Goal: Task Accomplishment & Management: Use online tool/utility

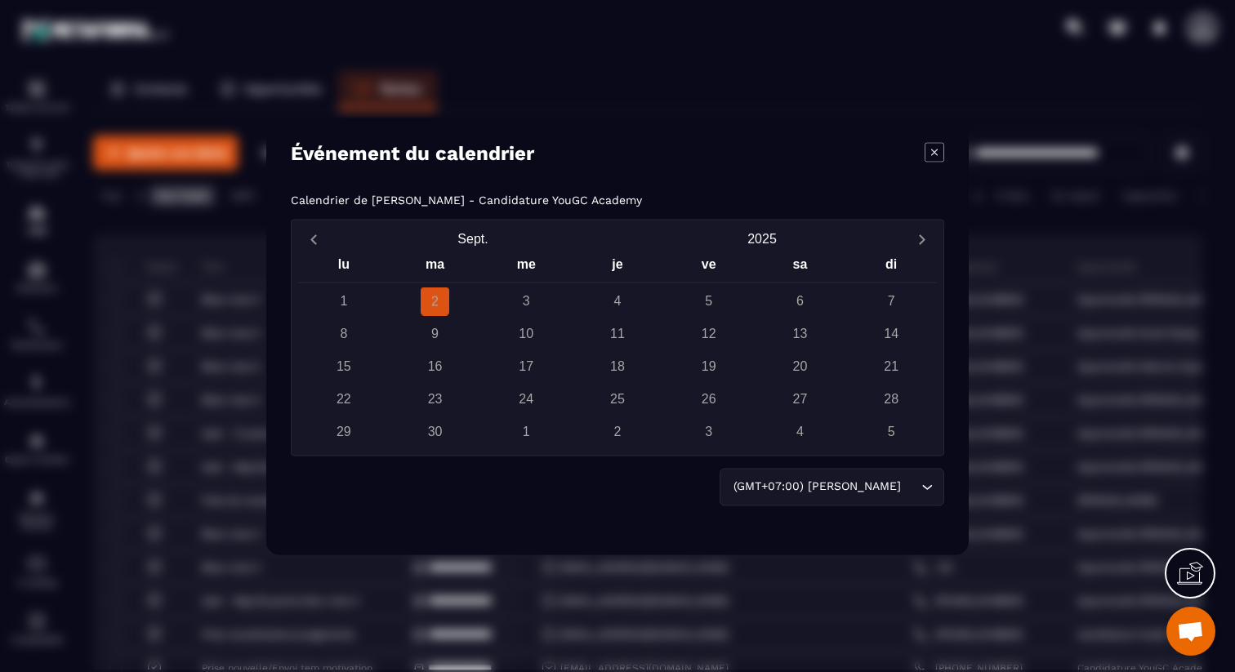
scroll to position [1779, 0]
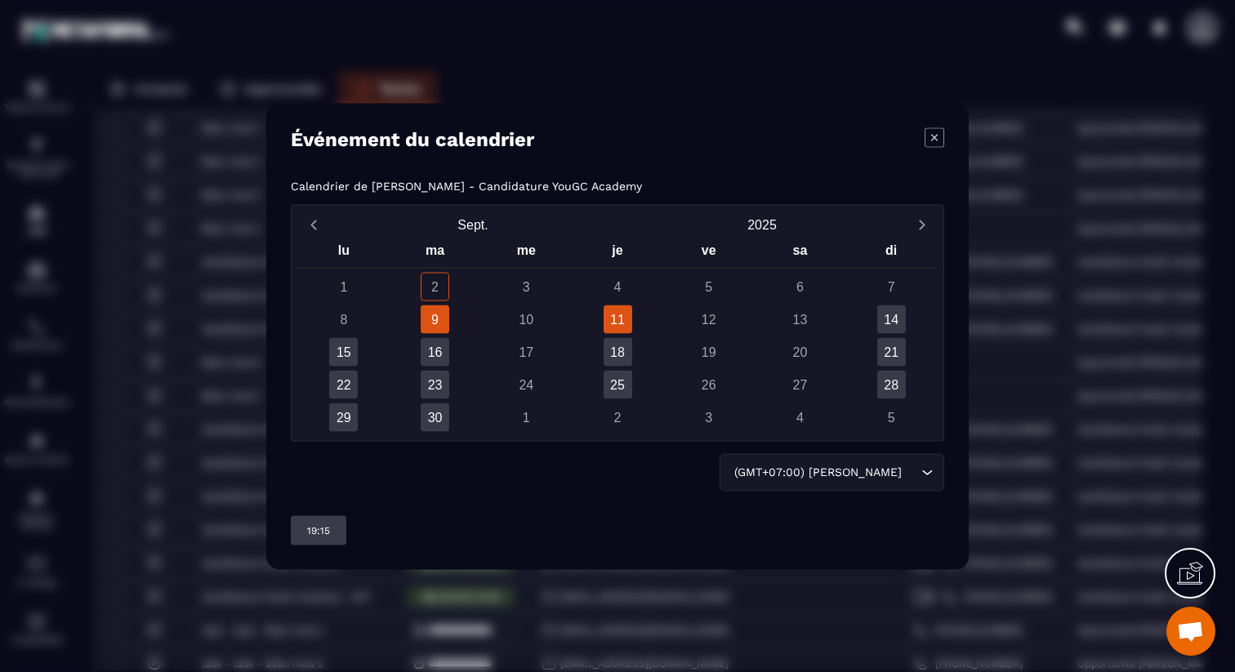
click at [619, 322] on div "11" at bounding box center [617, 319] width 29 height 29
click at [617, 362] on div "18" at bounding box center [617, 351] width 29 height 29
click at [617, 381] on div "25" at bounding box center [617, 384] width 29 height 29
click at [619, 314] on div "11" at bounding box center [617, 319] width 29 height 29
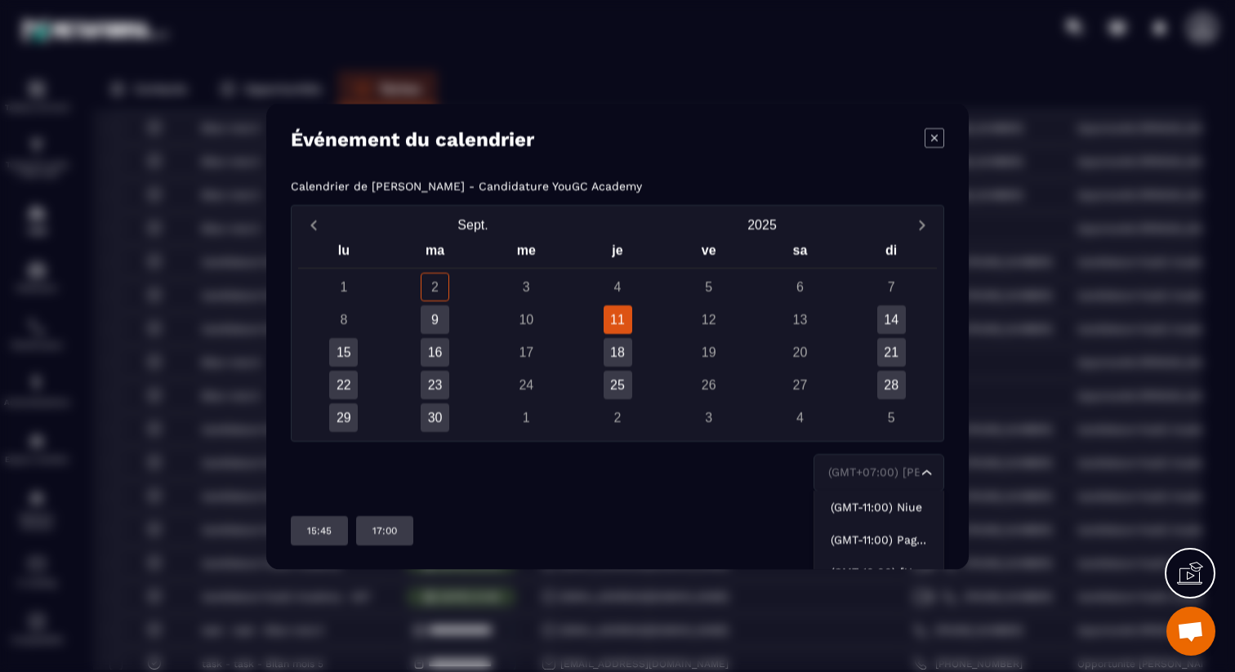
click at [899, 471] on div "(GMT+07:00) [PERSON_NAME]" at bounding box center [870, 472] width 96 height 18
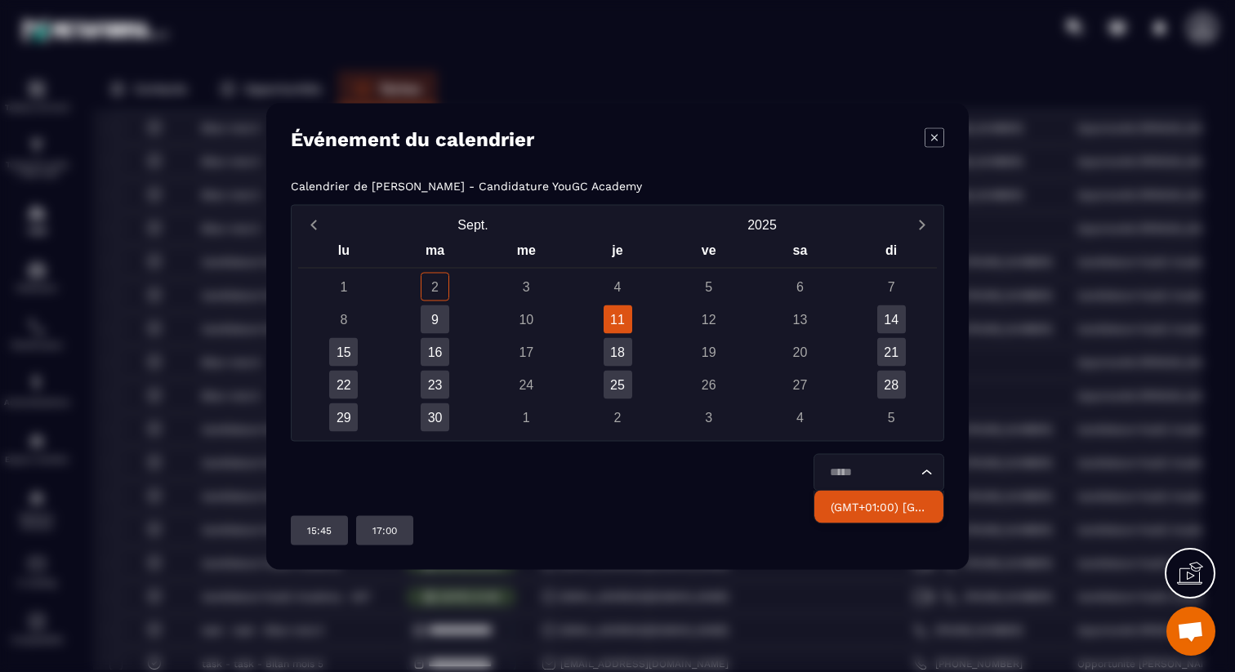
click at [902, 499] on p "(GMT+01:00) [GEOGRAPHIC_DATA]" at bounding box center [879, 506] width 96 height 16
type input "*****"
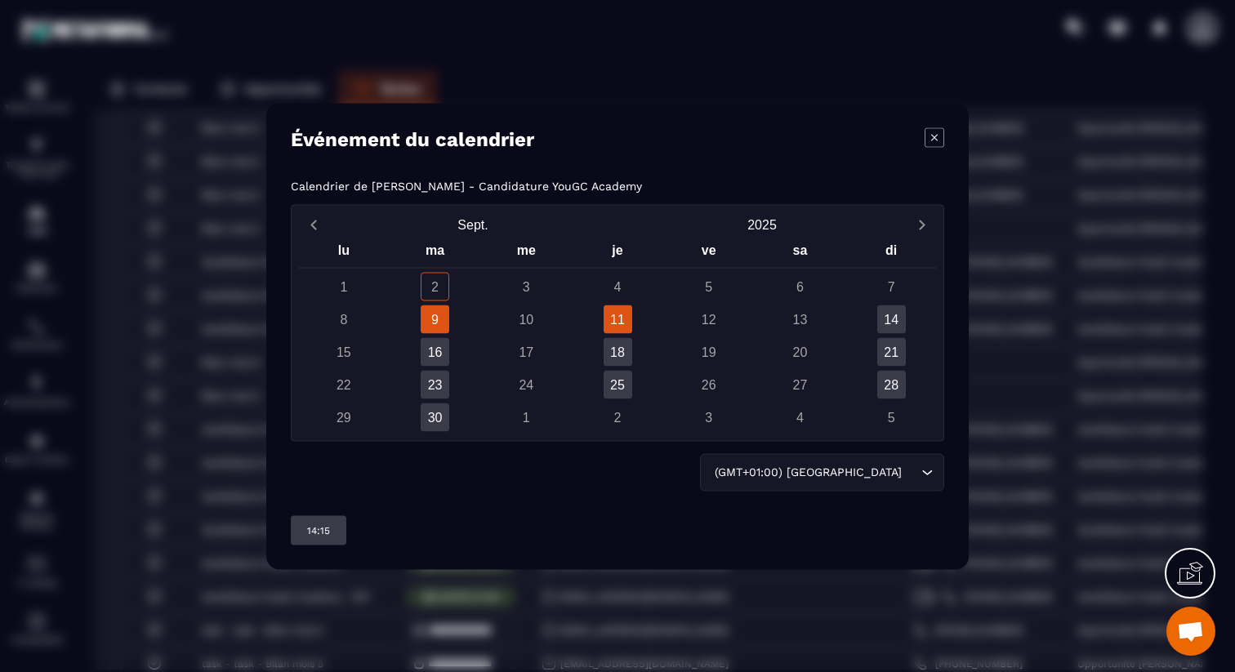
click at [625, 323] on div "11" at bounding box center [617, 319] width 29 height 29
click at [619, 362] on div "18" at bounding box center [617, 351] width 29 height 29
click at [619, 382] on div "25" at bounding box center [617, 384] width 29 height 29
click at [437, 295] on div "2" at bounding box center [435, 286] width 29 height 29
click at [437, 317] on div "9" at bounding box center [435, 319] width 29 height 29
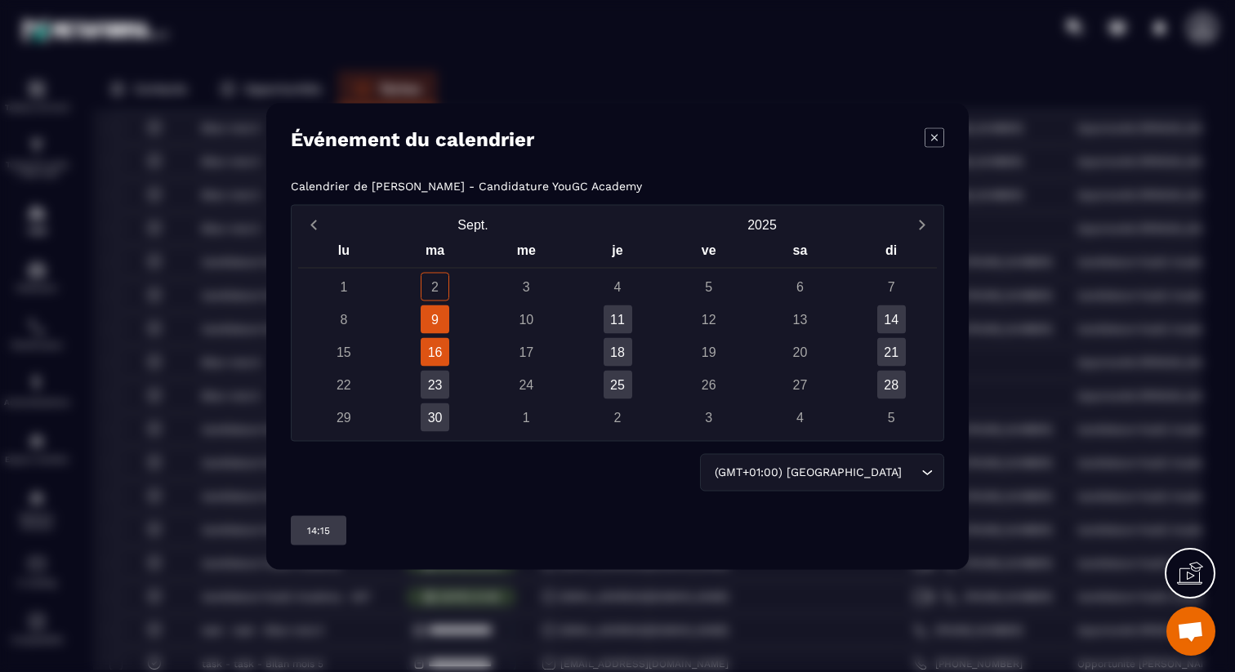
click at [436, 356] on div "16" at bounding box center [435, 351] width 29 height 29
click at [436, 386] on div "23" at bounding box center [435, 384] width 29 height 29
click at [431, 412] on div "30" at bounding box center [435, 417] width 29 height 29
click at [639, 380] on div "25" at bounding box center [617, 384] width 91 height 29
click at [623, 339] on div "18" at bounding box center [617, 351] width 29 height 29
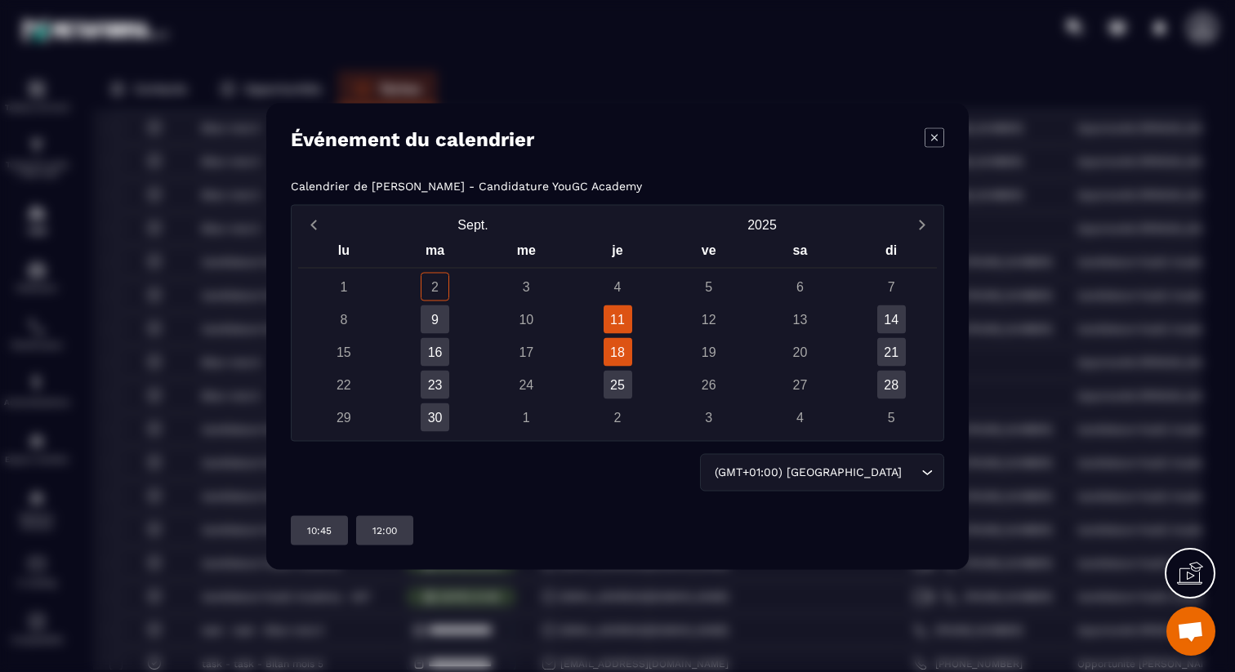
click at [623, 332] on div "11" at bounding box center [617, 319] width 29 height 29
click at [898, 318] on div "14" at bounding box center [891, 319] width 29 height 29
click at [897, 351] on div "21" at bounding box center [891, 351] width 29 height 29
click at [895, 385] on div "28" at bounding box center [891, 384] width 29 height 29
click at [623, 319] on div "11" at bounding box center [617, 319] width 29 height 29
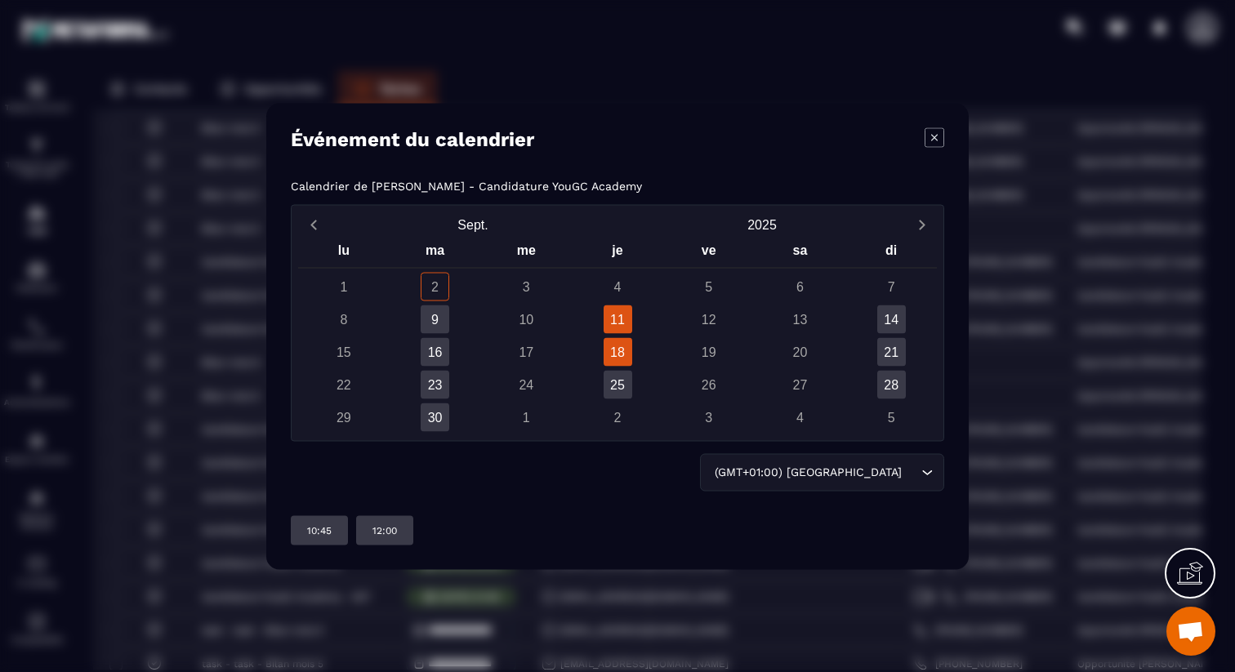
click at [619, 353] on div "18" at bounding box center [617, 351] width 29 height 29
click at [618, 375] on div "25" at bounding box center [617, 384] width 29 height 29
click at [933, 140] on icon "Modal window" at bounding box center [934, 137] width 20 height 20
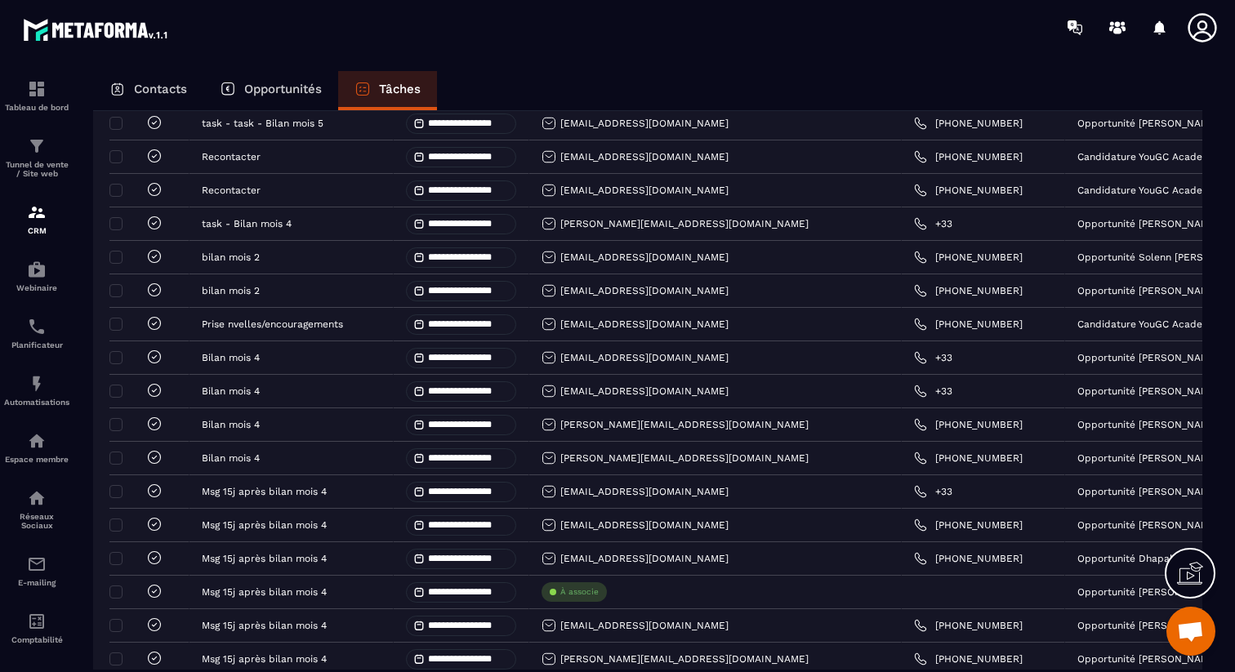
scroll to position [0, 0]
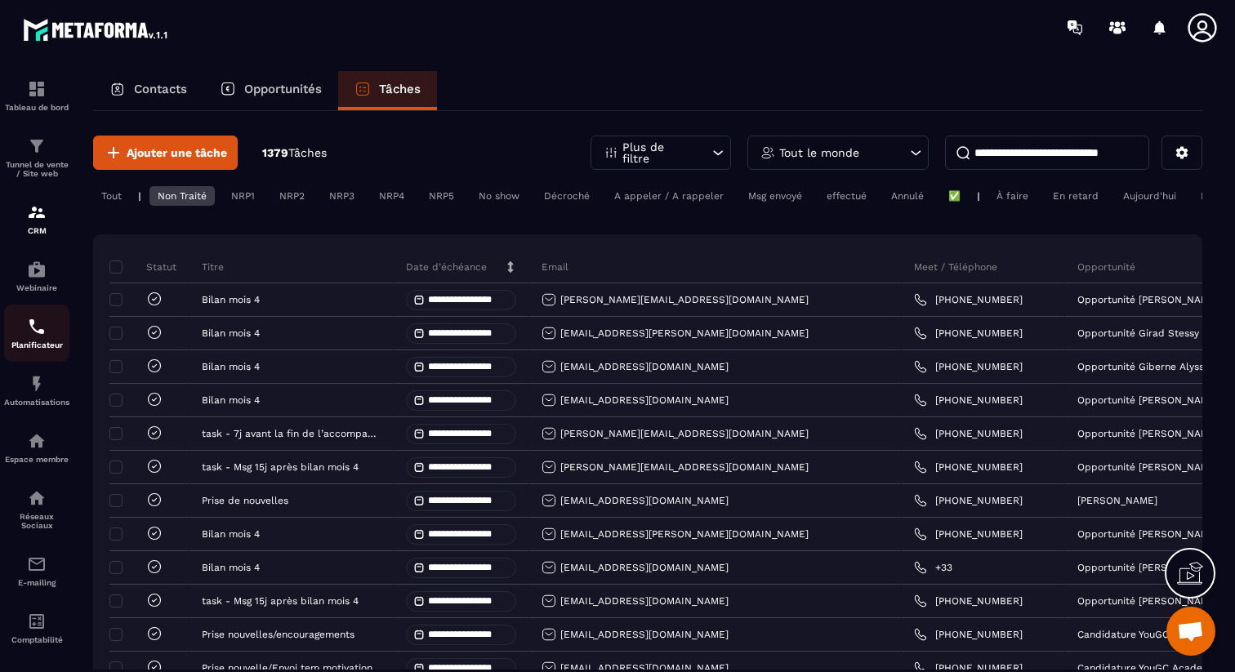
click at [46, 336] on img at bounding box center [37, 327] width 20 height 20
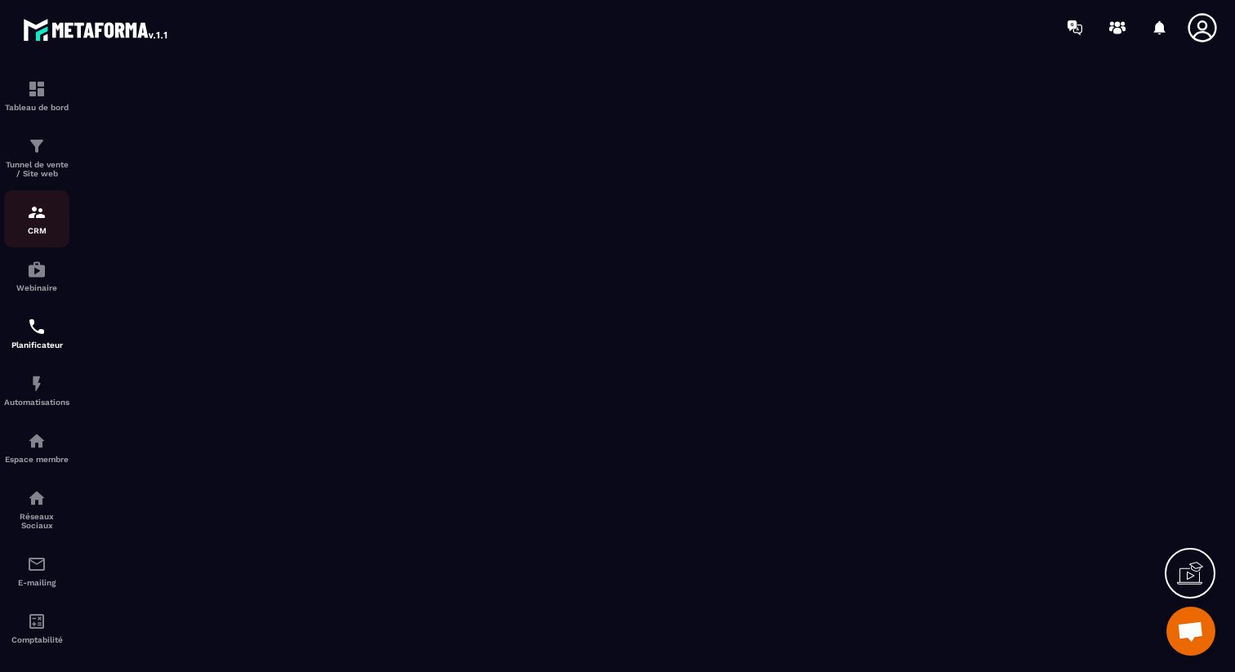
click at [45, 225] on div "CRM" at bounding box center [36, 219] width 65 height 33
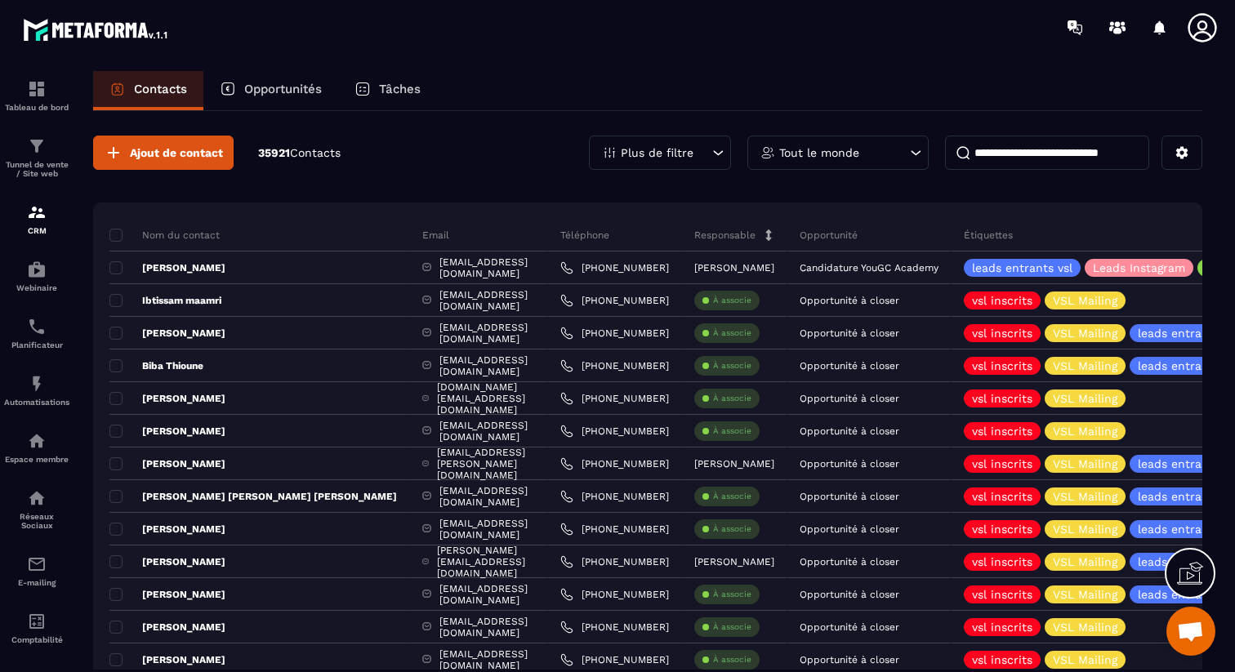
click at [296, 79] on div "Opportunités" at bounding box center [270, 90] width 135 height 39
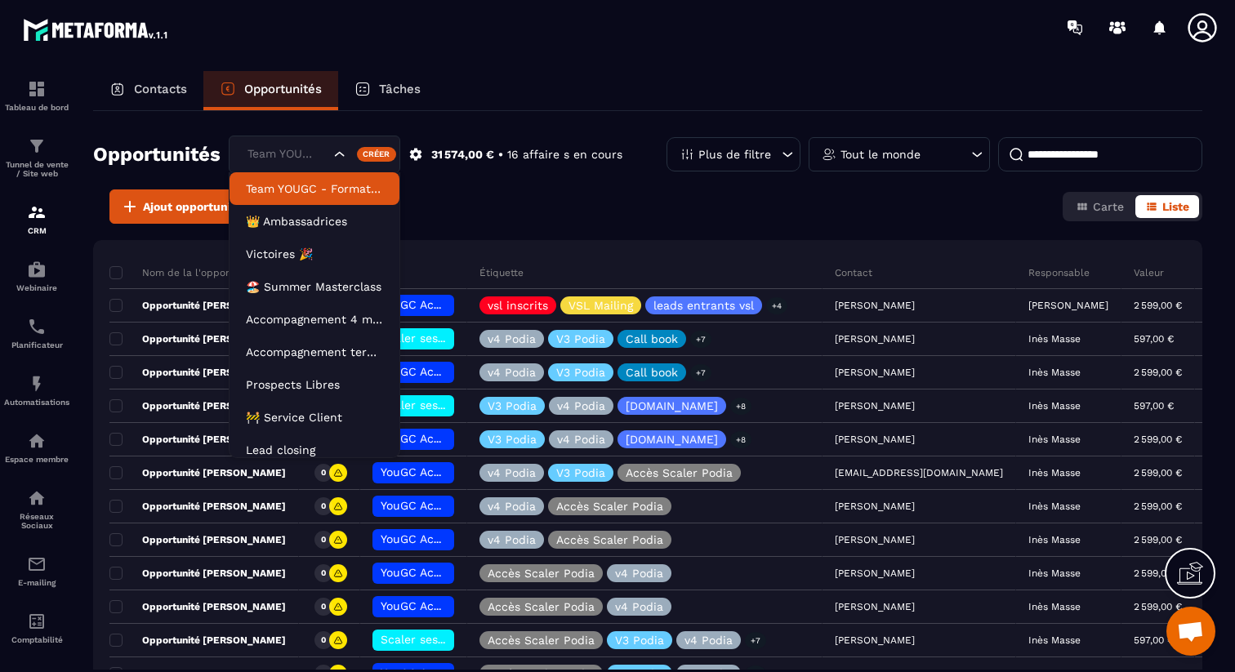
click at [321, 154] on input "Search for option" at bounding box center [286, 154] width 87 height 18
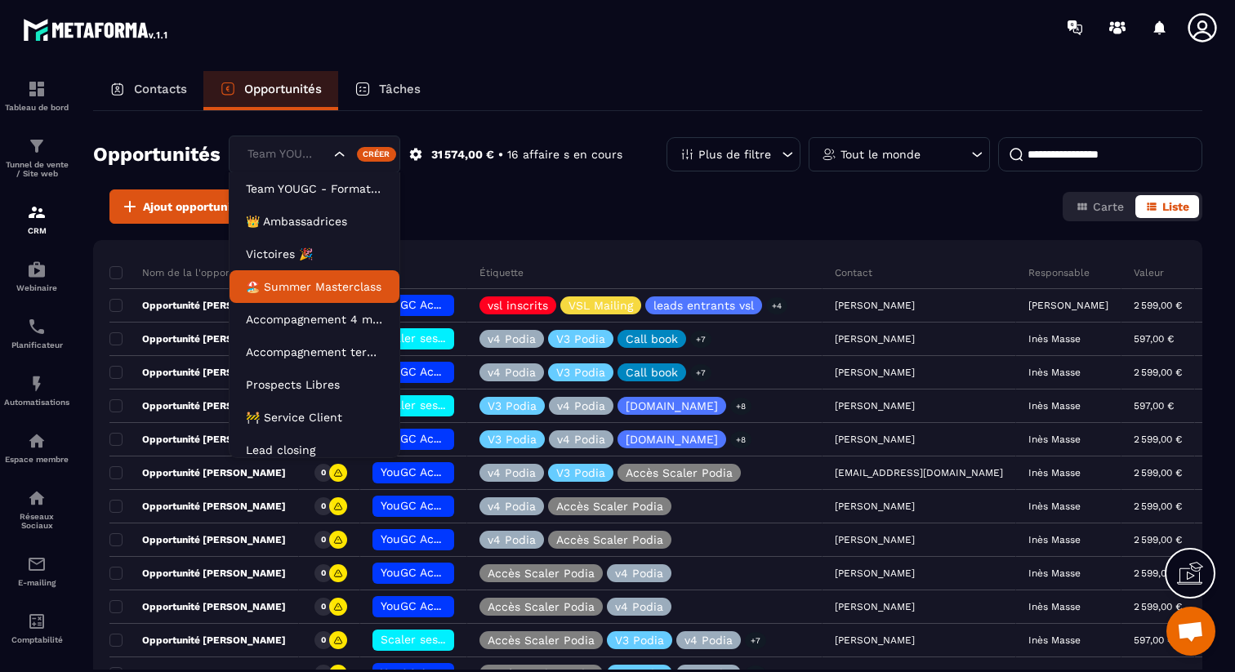
click at [627, 84] on div "Contacts Opportunités Tâches" at bounding box center [647, 90] width 1109 height 39
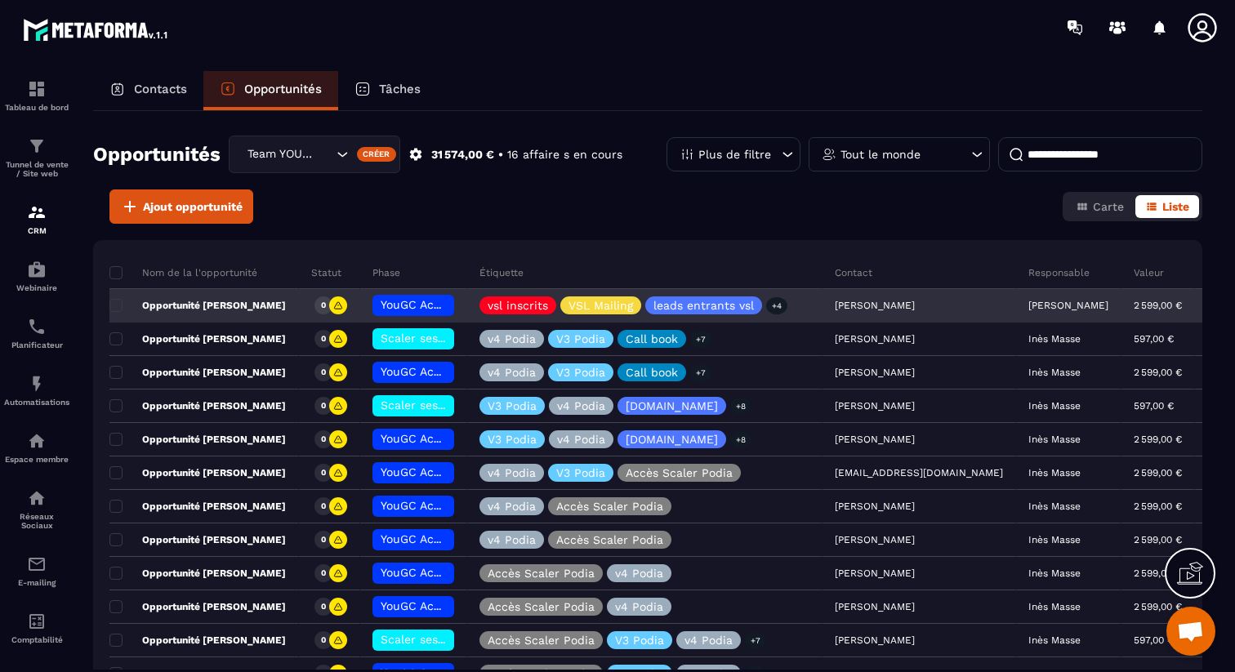
click at [418, 305] on span "YouGC Academy" at bounding box center [426, 304] width 90 height 13
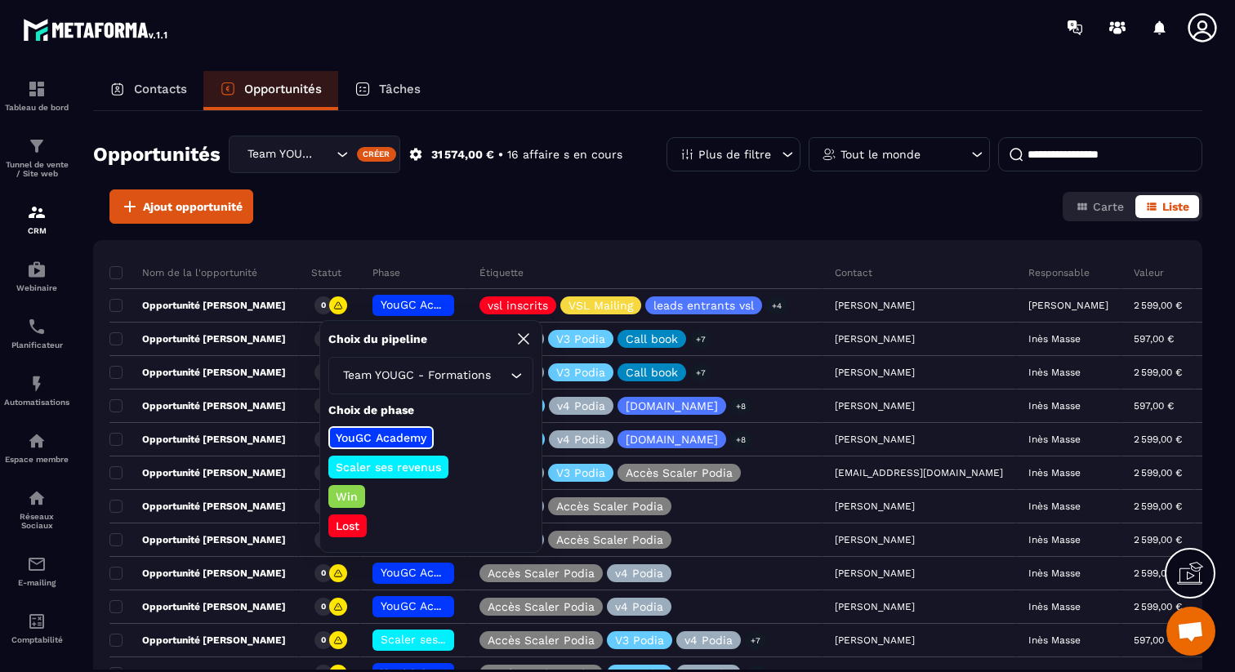
click at [491, 212] on div "Ajout opportunité Carte Liste" at bounding box center [647, 206] width 1109 height 34
